Goal: Learn about a topic

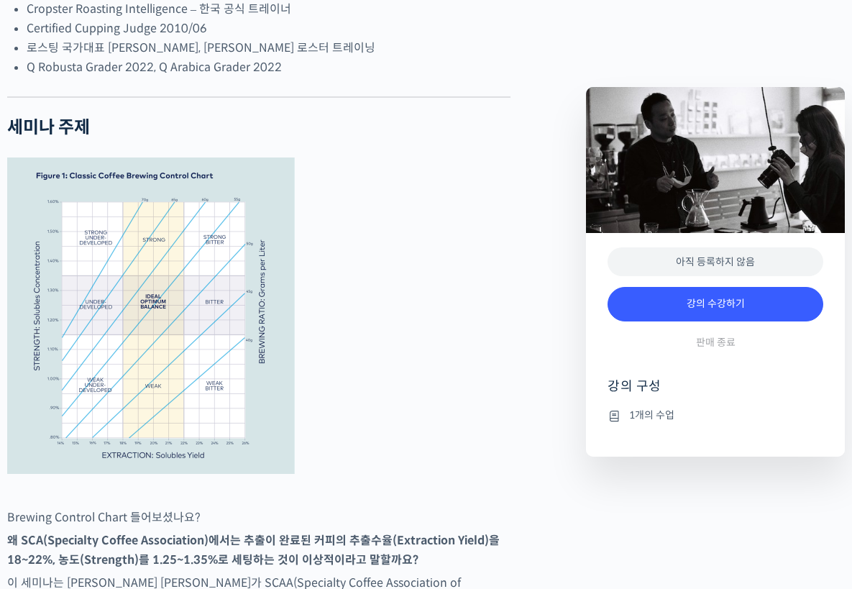
scroll to position [503, 0]
click at [222, 449] on img at bounding box center [151, 317] width 288 height 316
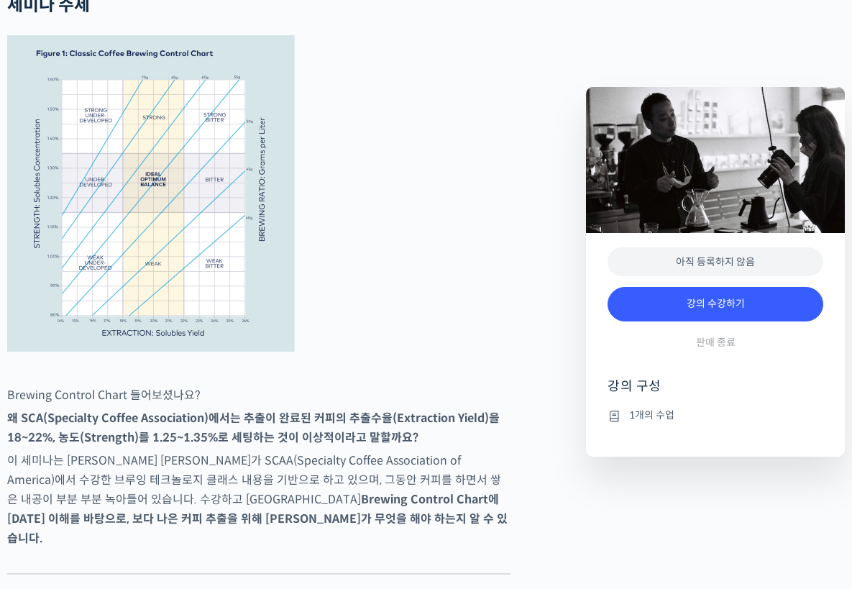
scroll to position [624, 0]
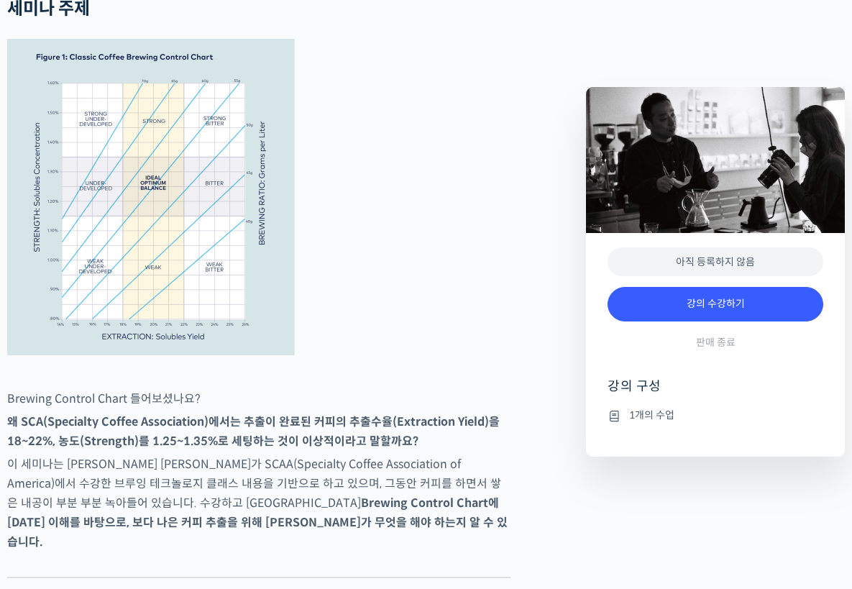
click at [261, 321] on img at bounding box center [151, 197] width 288 height 316
click at [242, 312] on img at bounding box center [151, 197] width 288 height 316
click at [448, 286] on figure at bounding box center [258, 197] width 503 height 316
click at [462, 280] on figure at bounding box center [258, 197] width 503 height 316
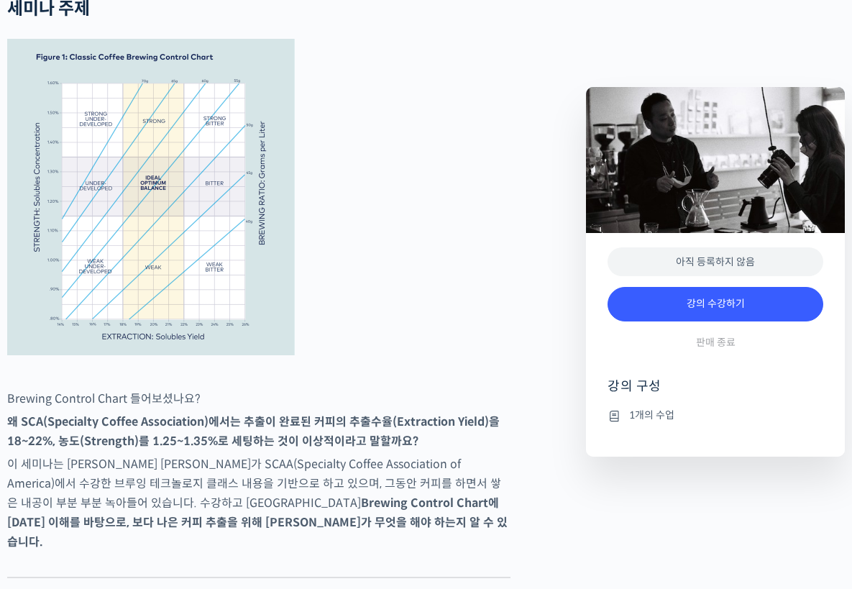
click at [464, 276] on figure at bounding box center [258, 197] width 503 height 316
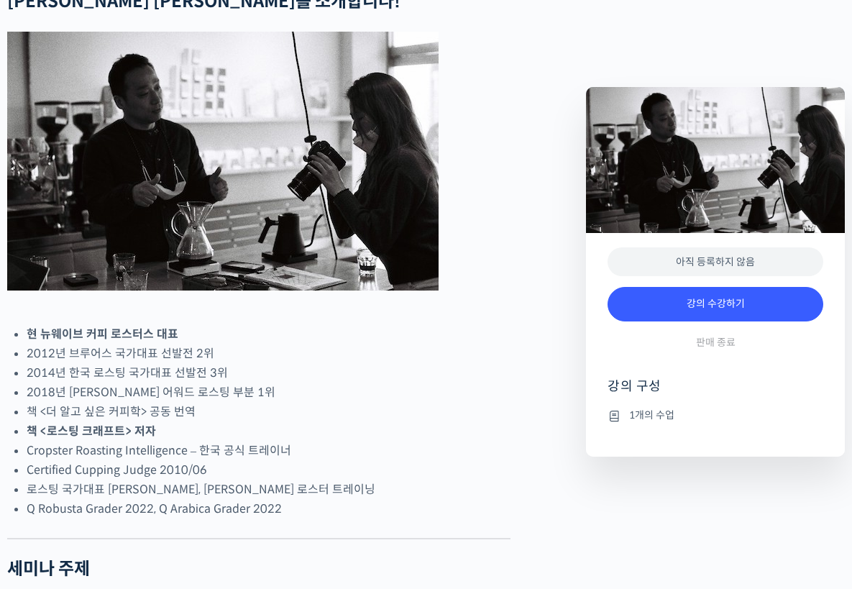
scroll to position [0, 0]
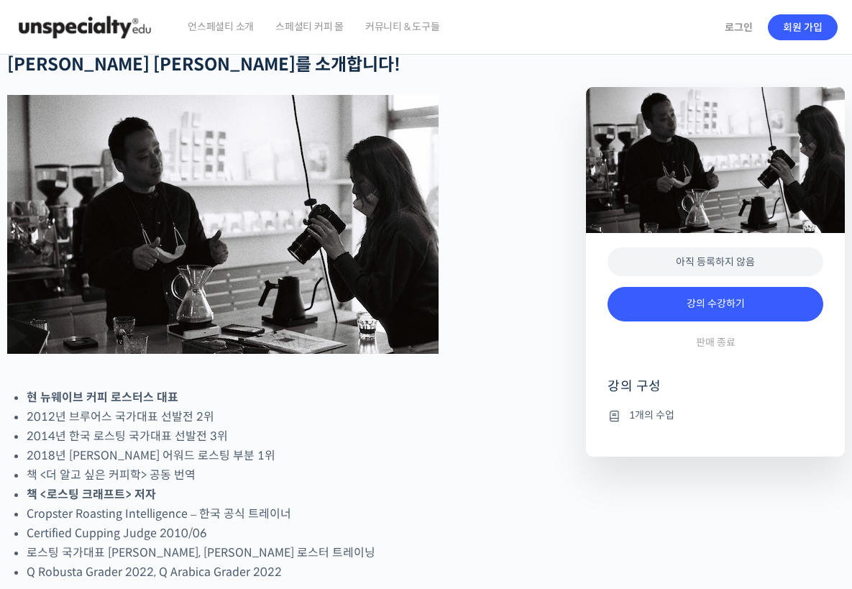
click at [110, 24] on img at bounding box center [84, 27] width 141 height 43
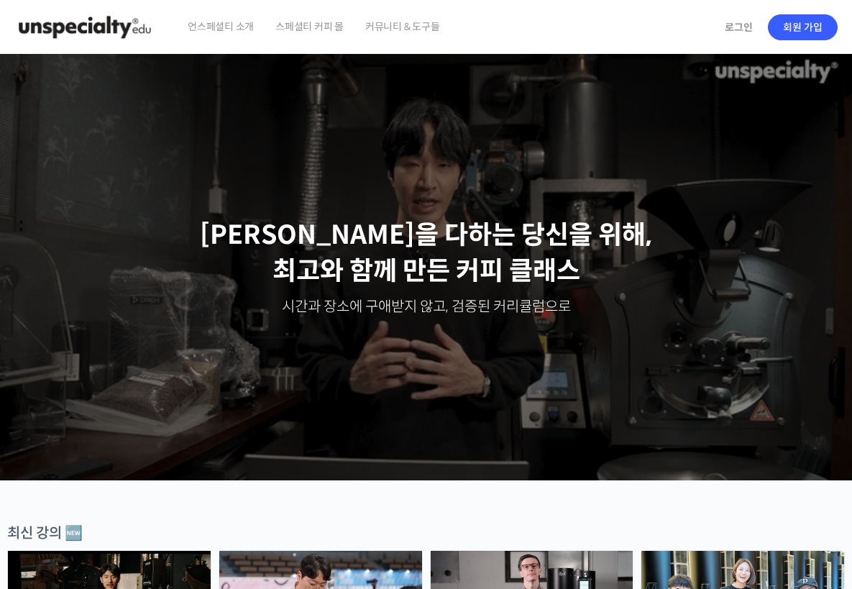
click at [359, 172] on div "Slider" at bounding box center [426, 267] width 852 height 426
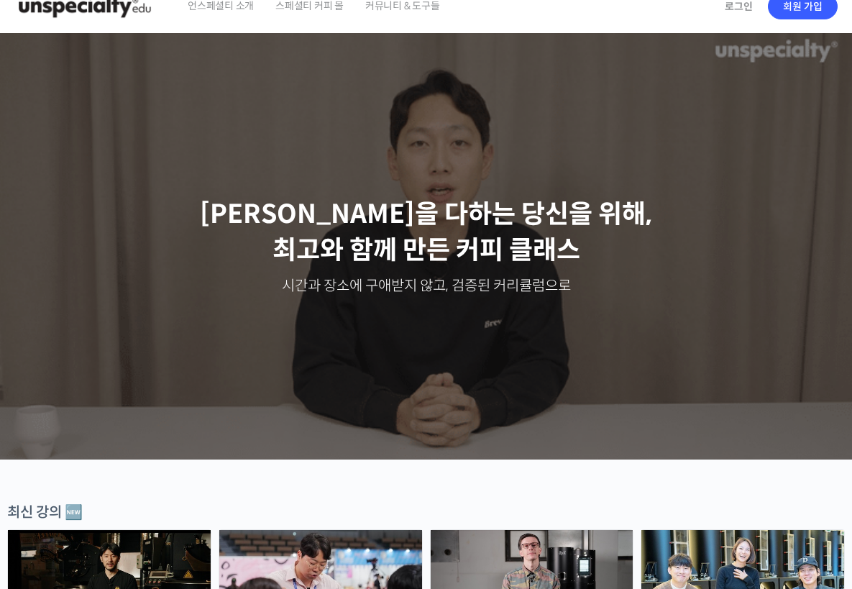
scroll to position [20, 0]
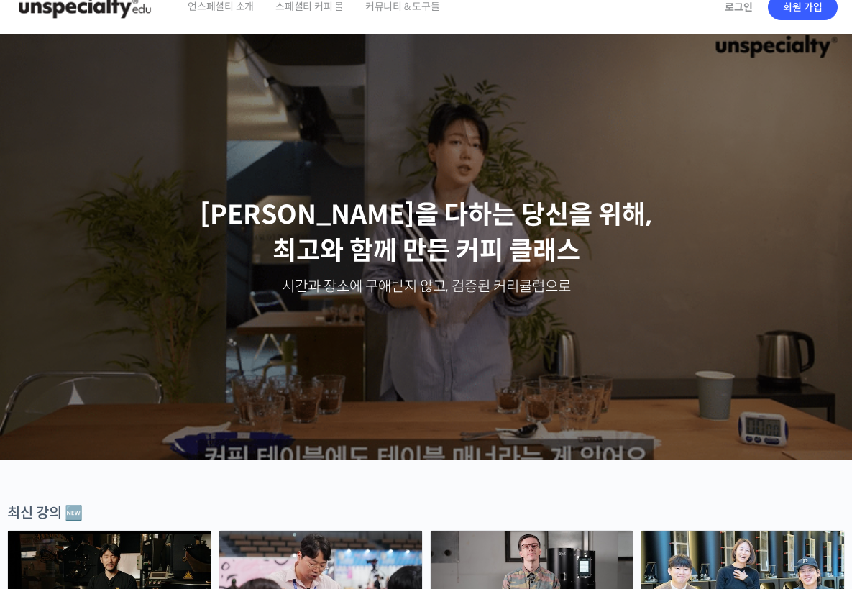
click at [342, 10] on span "스페셜티 커피 몰" at bounding box center [309, 6] width 68 height 55
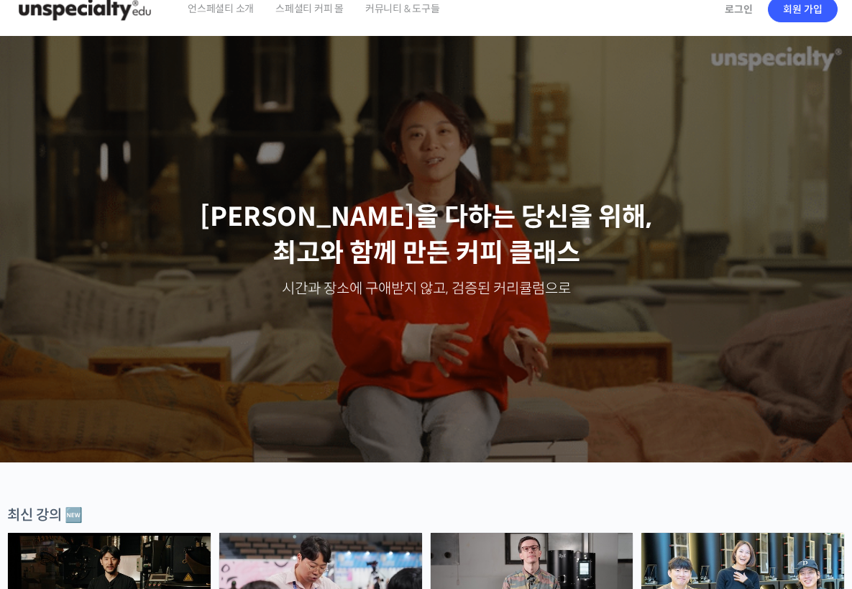
scroll to position [17, 0]
